Goal: Navigation & Orientation: Find specific page/section

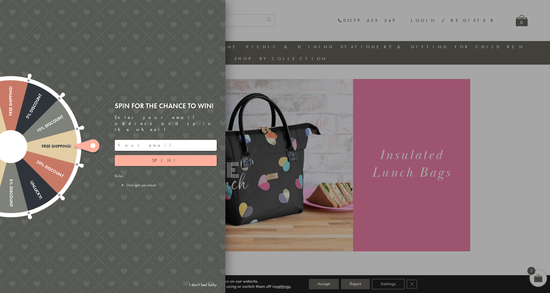
click at [312, 66] on div at bounding box center [275, 146] width 550 height 293
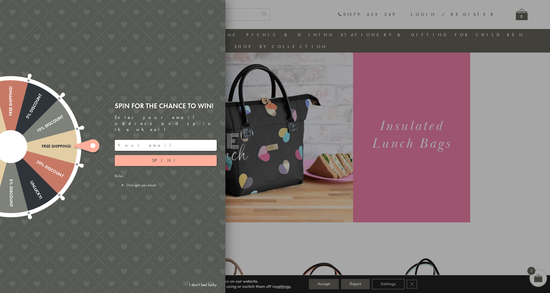
scroll to position [17, 0]
click at [212, 283] on link "I don't feel lucky" at bounding box center [202, 284] width 33 height 11
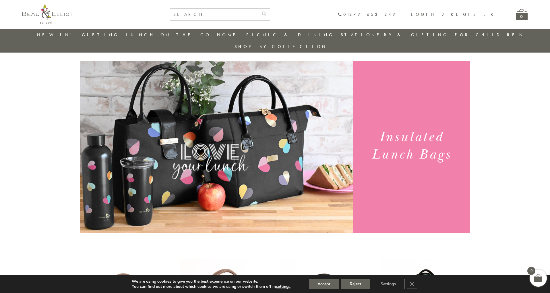
scroll to position [0, 0]
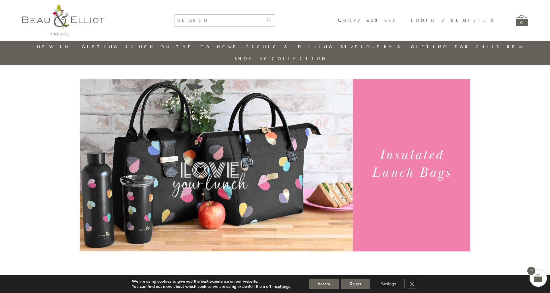
click at [162, 61] on link "Insulated Lunch Bags" at bounding box center [157, 64] width 52 height 10
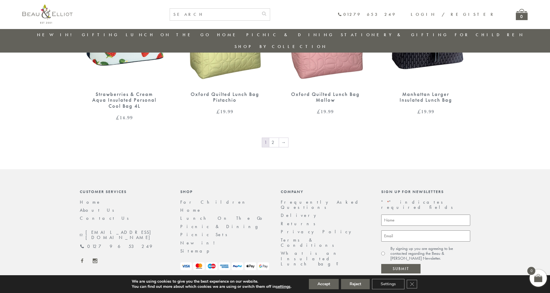
scroll to position [977, 0]
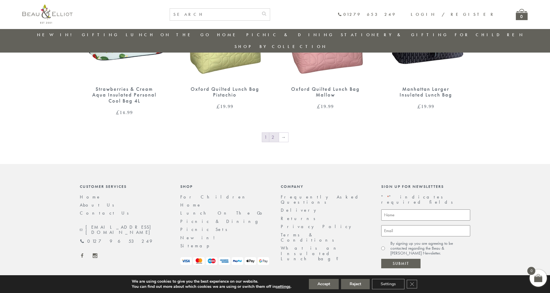
click at [276, 133] on link "2" at bounding box center [273, 137] width 9 height 9
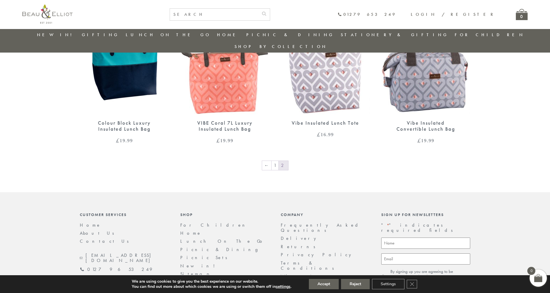
scroll to position [816, 0]
